Goal: Check status: Check status

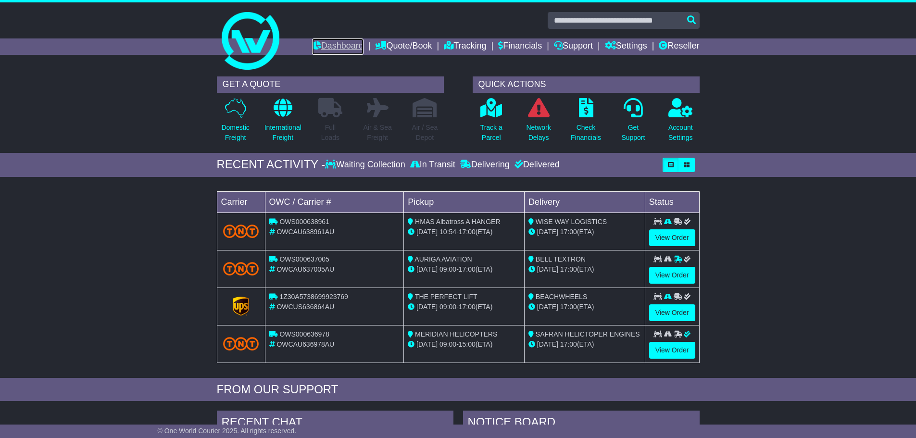
click at [319, 47] on link "Dashboard" at bounding box center [337, 46] width 51 height 16
click at [683, 273] on link "View Order" at bounding box center [672, 275] width 46 height 17
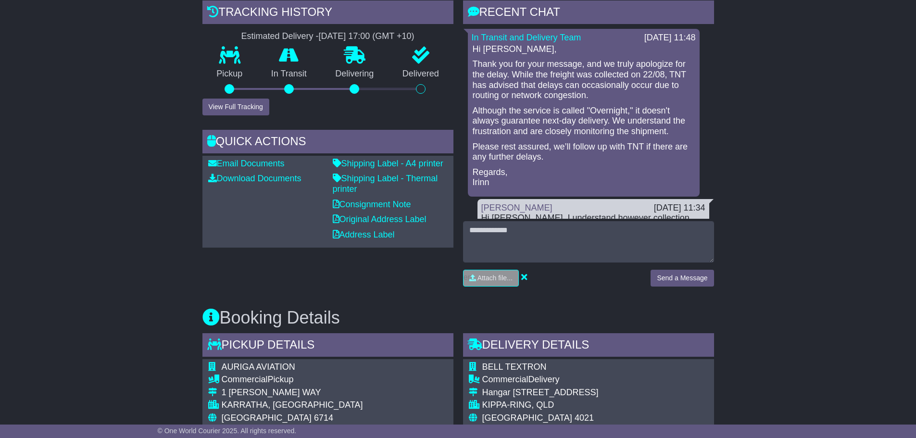
scroll to position [240, 0]
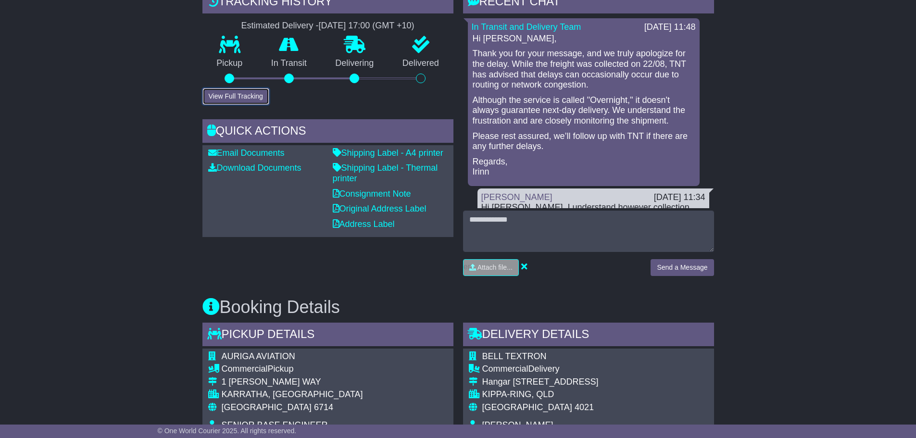
click at [243, 103] on button "View Full Tracking" at bounding box center [235, 96] width 67 height 17
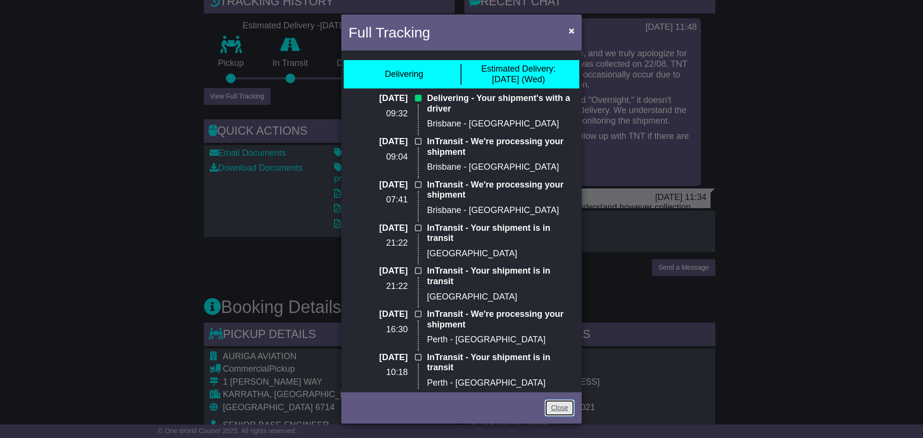
click at [553, 411] on link "Close" at bounding box center [560, 408] width 30 height 17
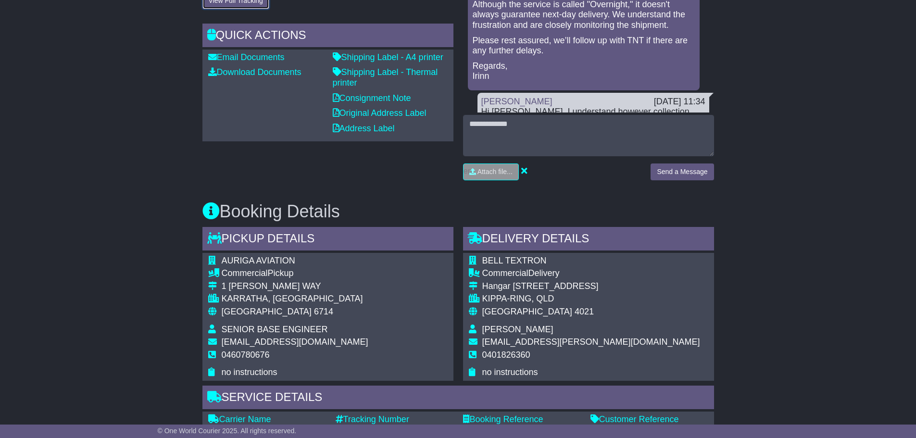
scroll to position [481, 0]
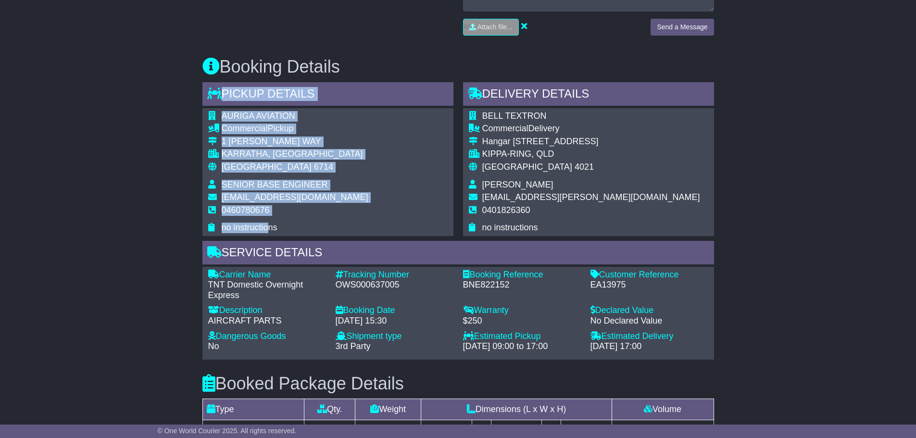
drag, startPoint x: 256, startPoint y: 222, endPoint x: 178, endPoint y: 103, distance: 141.7
click at [178, 103] on div "Email Download Tracking Pricing Insurance" at bounding box center [458, 184] width 916 height 998
click at [129, 176] on div "Email Download Tracking Pricing Insurance" at bounding box center [458, 184] width 916 height 998
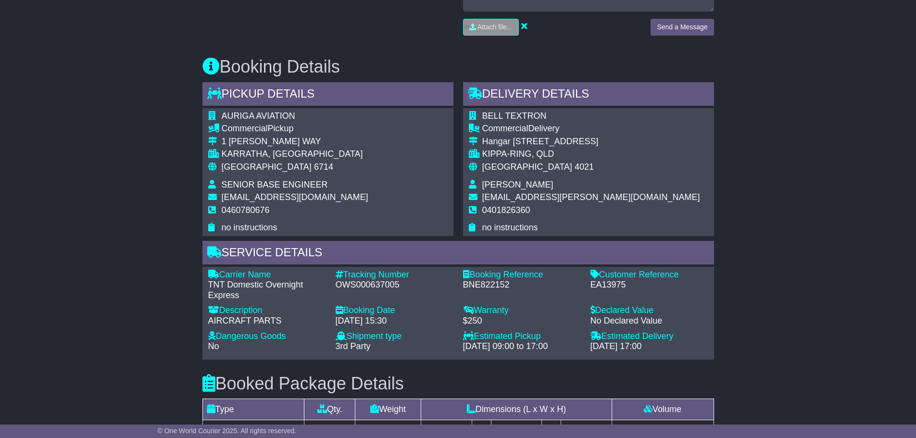
drag, startPoint x: 291, startPoint y: 234, endPoint x: 219, endPoint y: 117, distance: 138.0
click at [219, 117] on div "AURIGA AVIATION Commercial Pickup 1 KARASEK WAY KARRATHA, WA Australia 6714 SEN…" at bounding box center [327, 172] width 251 height 128
click at [177, 152] on div "Email Download Tracking Pricing Insurance" at bounding box center [458, 184] width 916 height 998
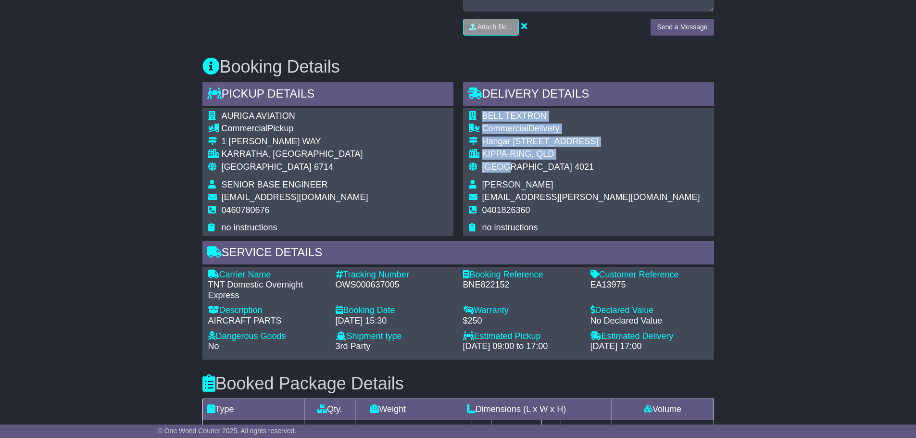
drag, startPoint x: 541, startPoint y: 233, endPoint x: 503, endPoint y: 172, distance: 72.8
click at [503, 172] on div "BELL TEXTRON Commercial Delivery Hangar 27 Wirraway Drive KIPPA-RING, QLD Austr…" at bounding box center [588, 172] width 251 height 128
click at [569, 207] on td "0401826360" at bounding box center [591, 214] width 218 height 18
